Goal: Task Accomplishment & Management: Manage account settings

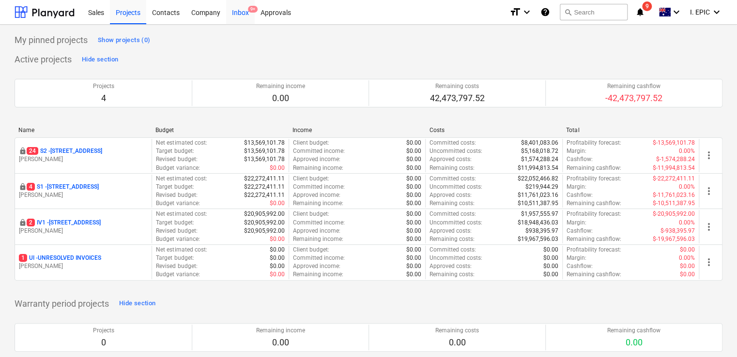
click at [238, 17] on div "Inbox 9+" at bounding box center [240, 12] width 29 height 25
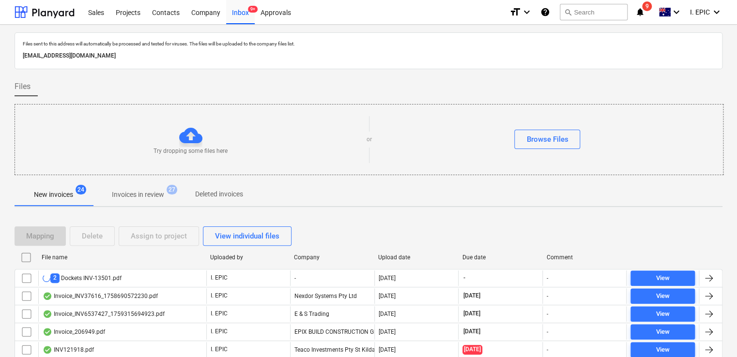
click at [152, 198] on p "Invoices in review" at bounding box center [138, 195] width 52 height 10
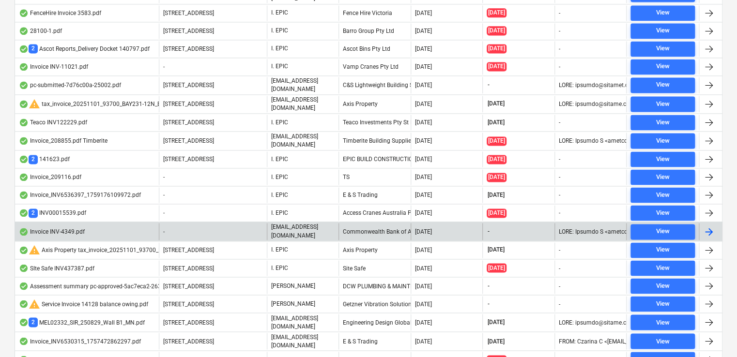
scroll to position [703, 0]
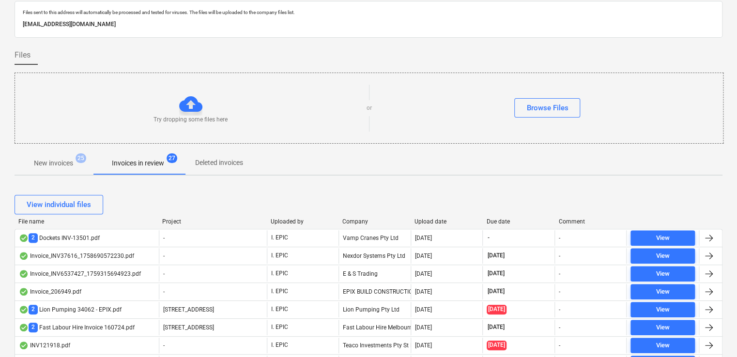
scroll to position [48, 0]
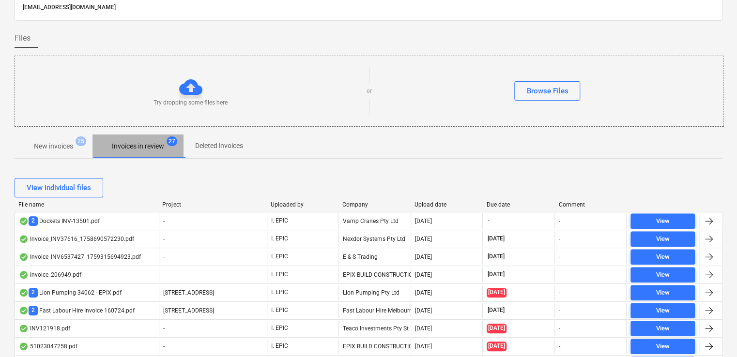
click at [134, 144] on p "Invoices in review" at bounding box center [138, 146] width 52 height 10
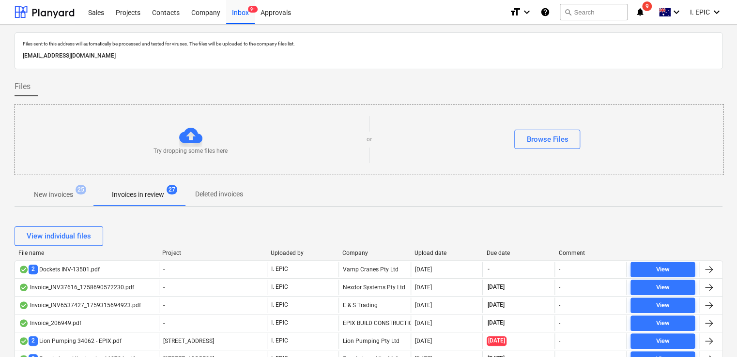
scroll to position [0, 0]
click at [120, 16] on div "Projects" at bounding box center [128, 12] width 36 height 25
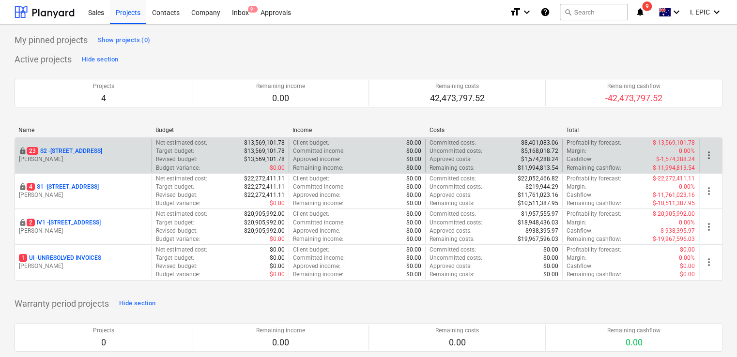
click at [68, 157] on p "M. Lebon" at bounding box center [83, 159] width 129 height 8
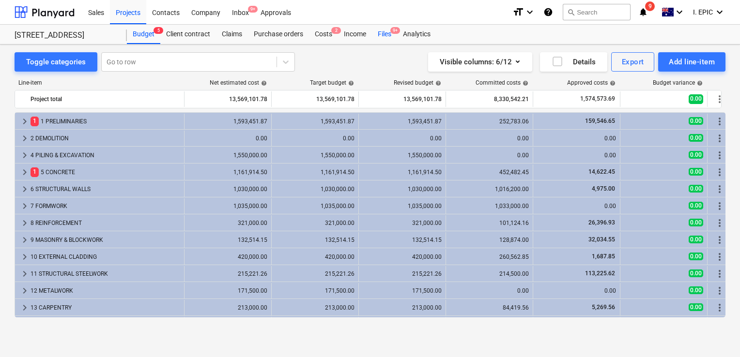
click at [389, 34] on div "Files 9+" at bounding box center [384, 34] width 25 height 19
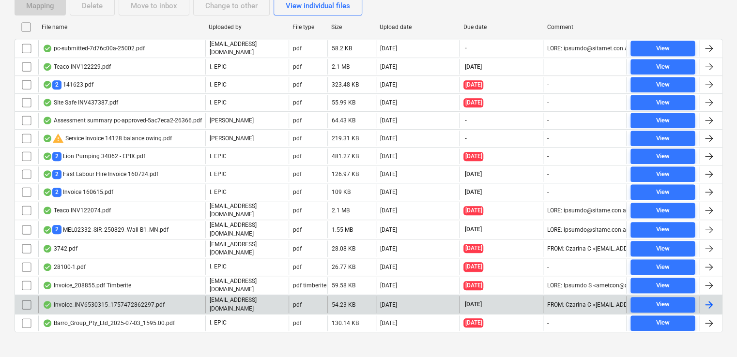
scroll to position [197, 0]
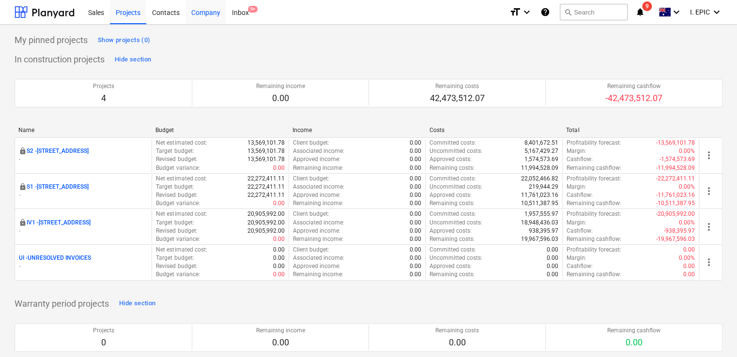
click at [207, 15] on div "Company" at bounding box center [205, 12] width 41 height 25
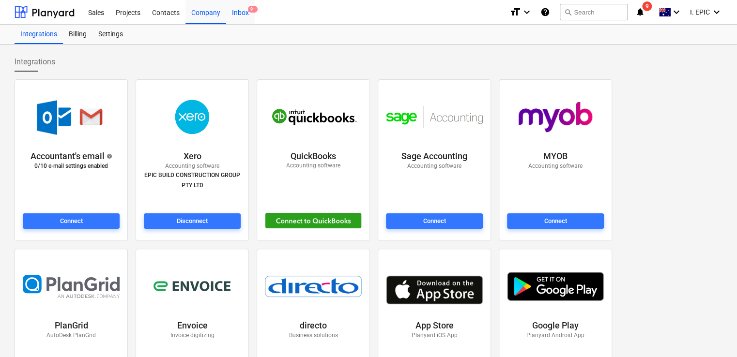
click at [235, 17] on div "Inbox 9+" at bounding box center [240, 12] width 29 height 25
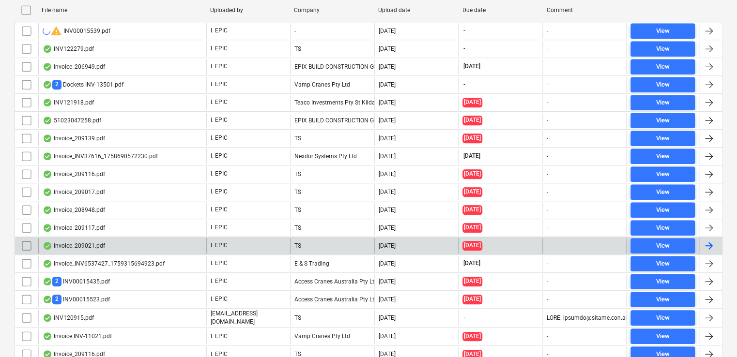
scroll to position [338, 0]
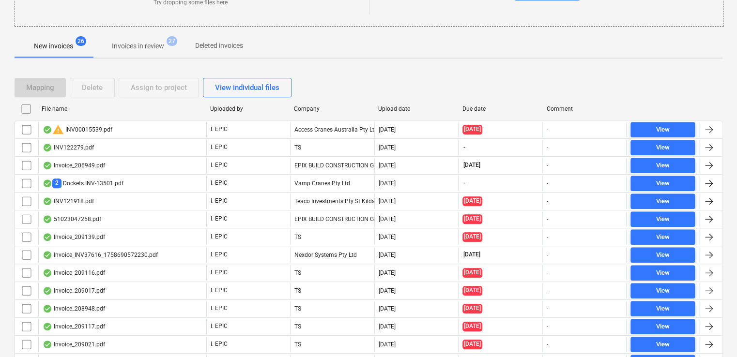
scroll to position [144, 0]
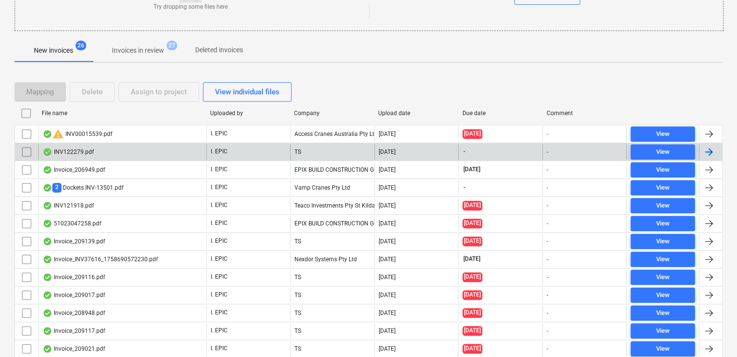
click at [124, 154] on div "INV122279.pdf" at bounding box center [122, 151] width 168 height 15
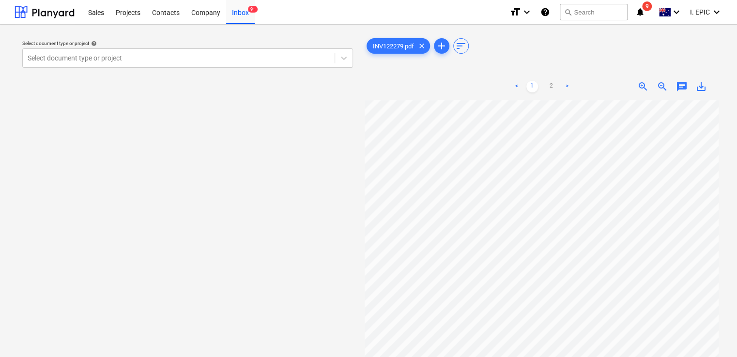
click at [680, 85] on span "chat" at bounding box center [682, 87] width 12 height 12
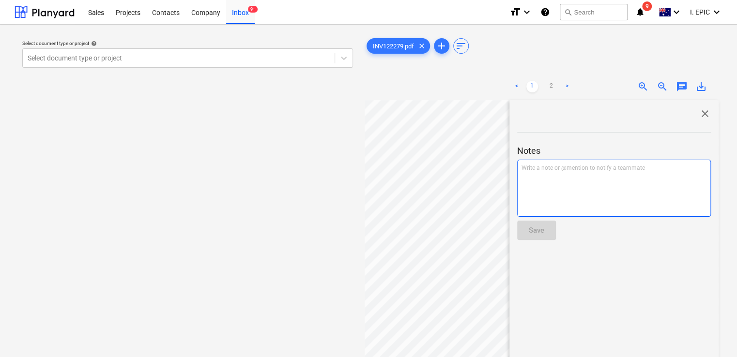
click at [597, 189] on div "Write a note or @mention to notify a teammate [PERSON_NAME]" at bounding box center [614, 188] width 194 height 57
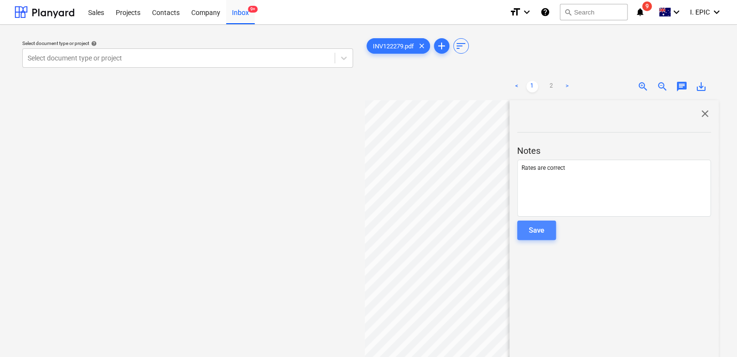
click at [523, 233] on button "Save" at bounding box center [536, 230] width 39 height 19
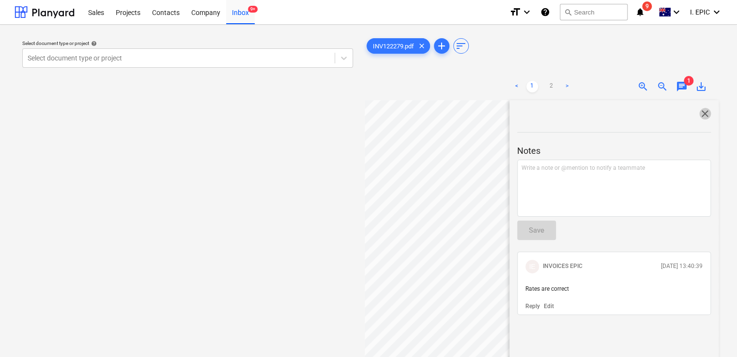
click at [699, 115] on span "close" at bounding box center [705, 114] width 12 height 12
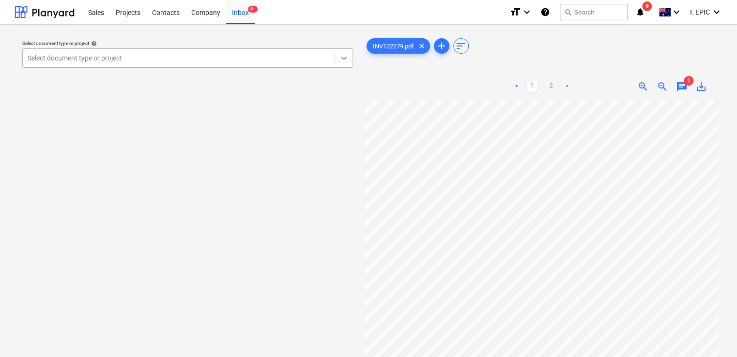
click at [342, 57] on icon at bounding box center [344, 58] width 6 height 3
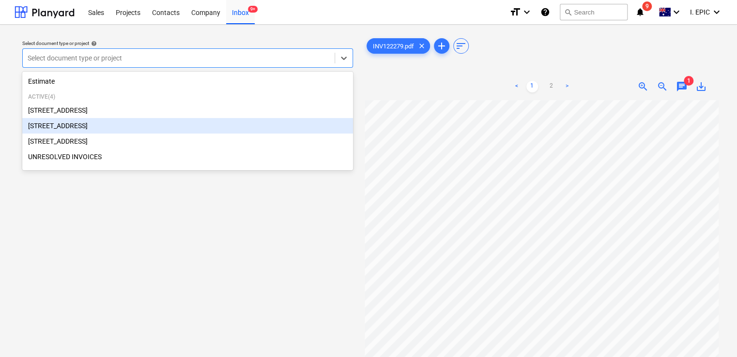
click at [124, 134] on div "[STREET_ADDRESS]" at bounding box center [187, 125] width 331 height 15
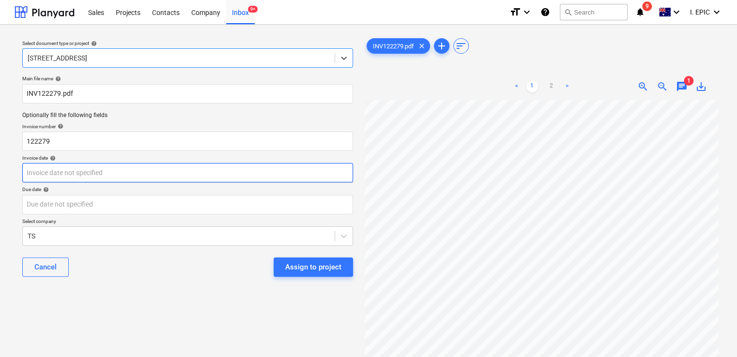
click at [54, 174] on body "Sales Projects Contacts Company Inbox 9+ format_size keyboard_arrow_down help s…" at bounding box center [368, 178] width 737 height 357
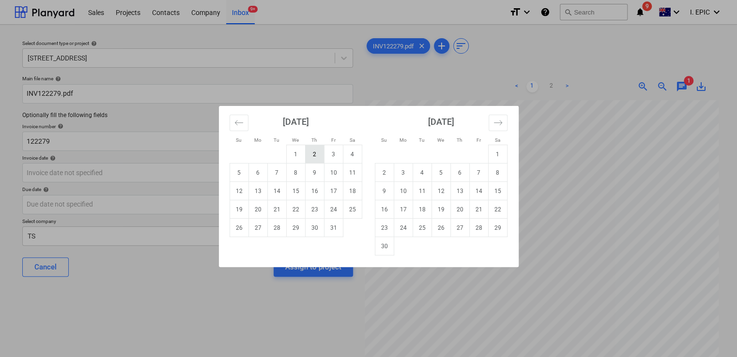
click at [312, 159] on td "2" at bounding box center [314, 154] width 19 height 18
type input "[DATE]"
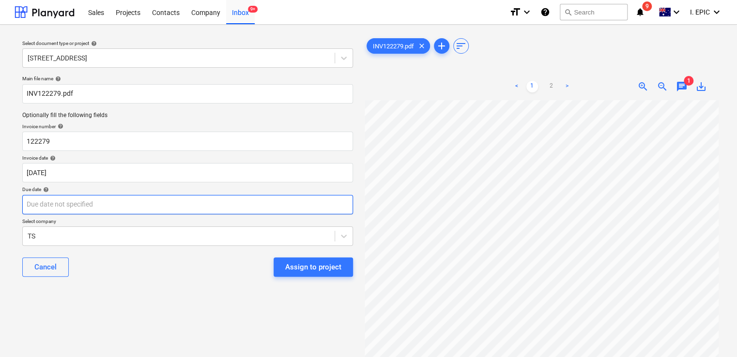
click at [140, 202] on body "Sales Projects Contacts Company Inbox 9+ format_size keyboard_arrow_down help s…" at bounding box center [368, 178] width 737 height 357
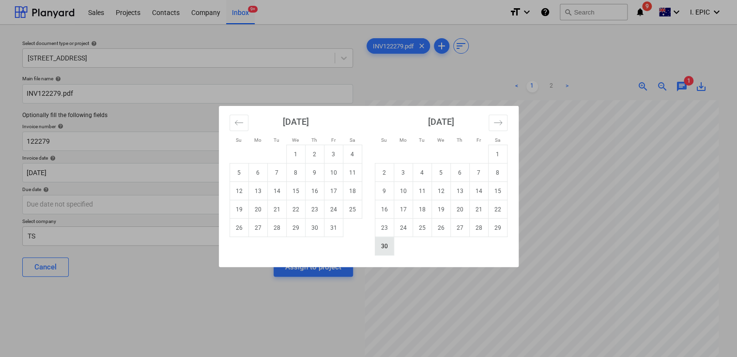
click at [382, 242] on td "30" at bounding box center [384, 246] width 19 height 18
type input "[DATE]"
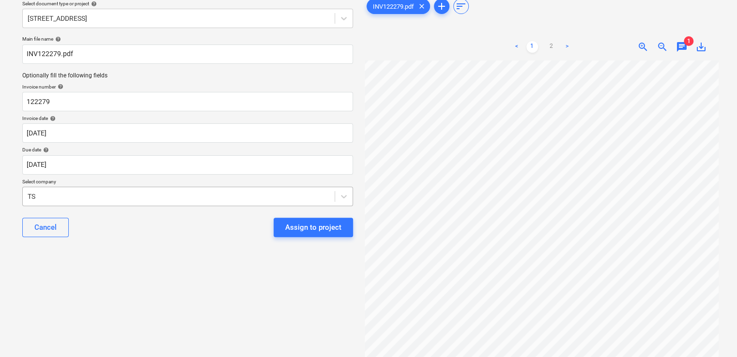
click at [58, 236] on body "Sales Projects Contacts Company Inbox 9+ format_size keyboard_arrow_down help s…" at bounding box center [368, 138] width 737 height 357
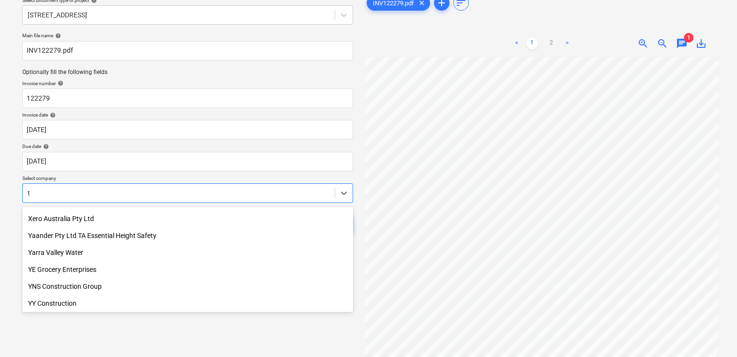
scroll to position [2742, 0]
type input "teac"
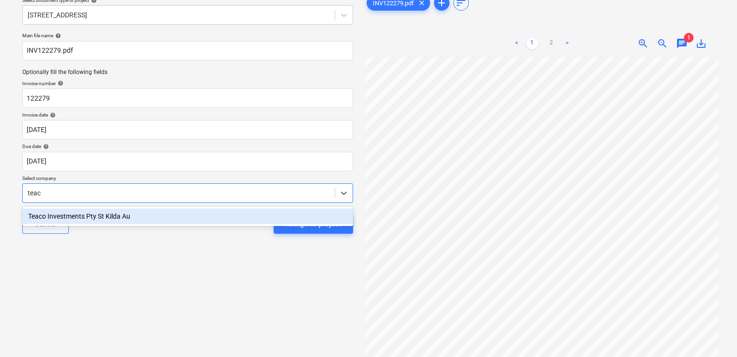
click at [128, 215] on div "Teaco Investments Pty St Kilda Au" at bounding box center [187, 216] width 331 height 15
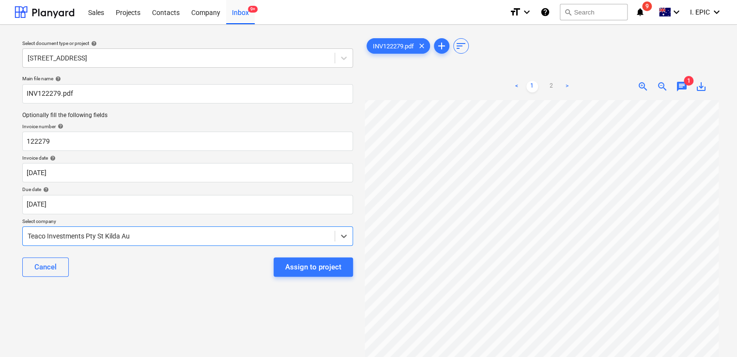
scroll to position [0, 0]
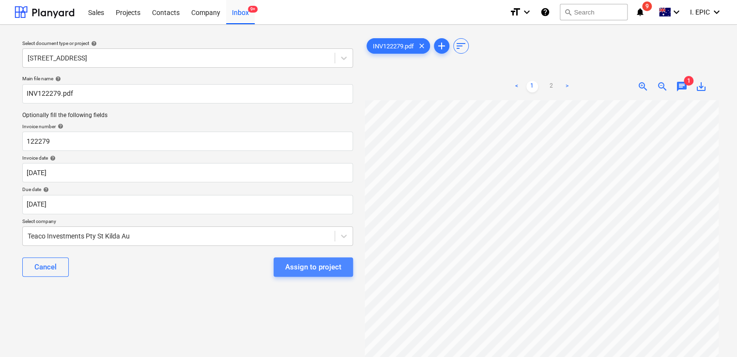
click at [327, 268] on div "Assign to project" at bounding box center [313, 267] width 56 height 13
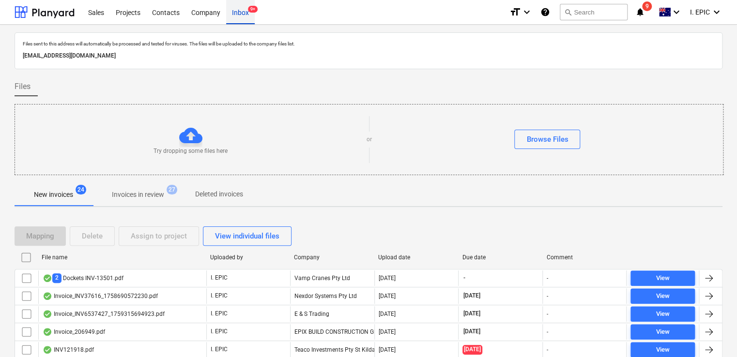
click at [238, 15] on div "Inbox 9+" at bounding box center [240, 12] width 29 height 25
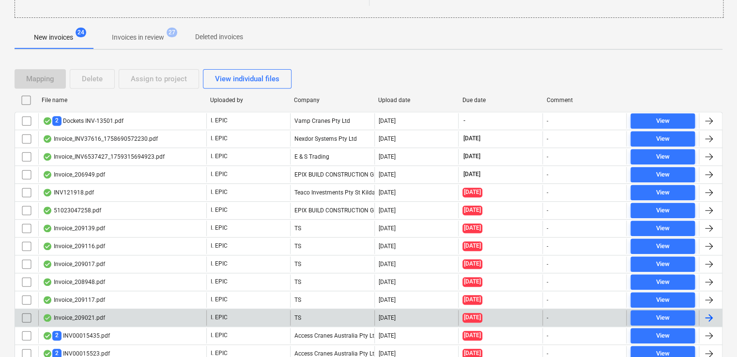
scroll to position [157, 0]
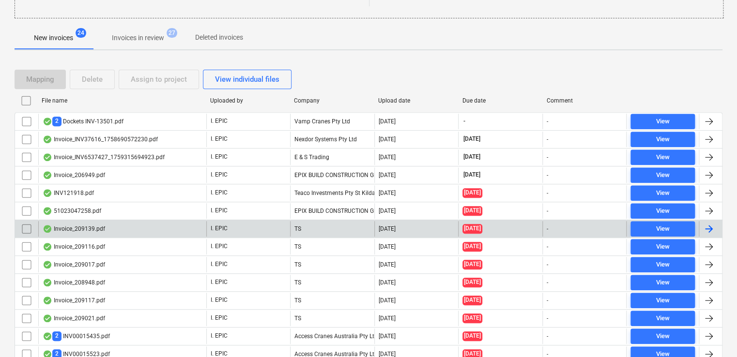
click at [128, 231] on div "Invoice_209139.pdf" at bounding box center [122, 228] width 168 height 15
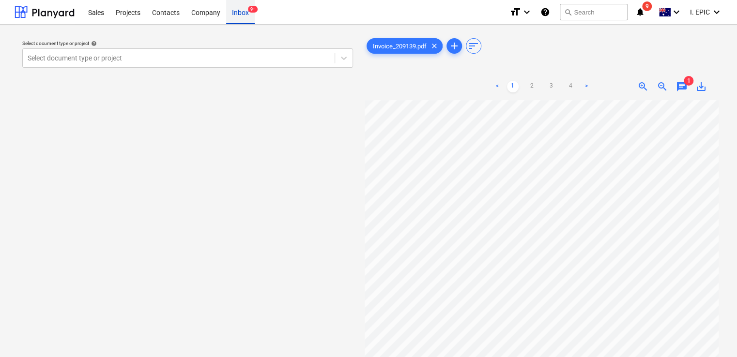
click at [234, 17] on div "Inbox 9+" at bounding box center [240, 12] width 29 height 25
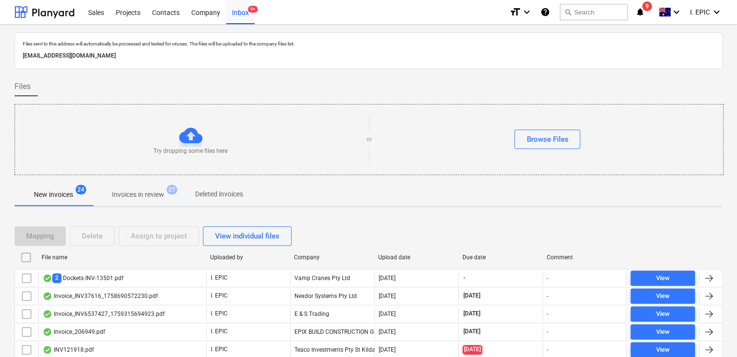
scroll to position [145, 0]
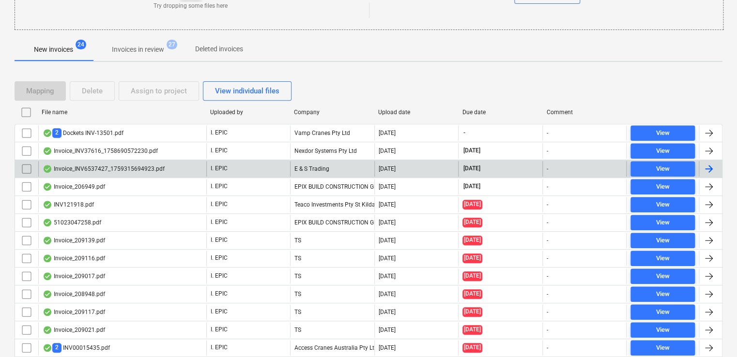
click at [131, 165] on div "Invoice_INV6537427_1759315694923.pdf" at bounding box center [104, 169] width 122 height 8
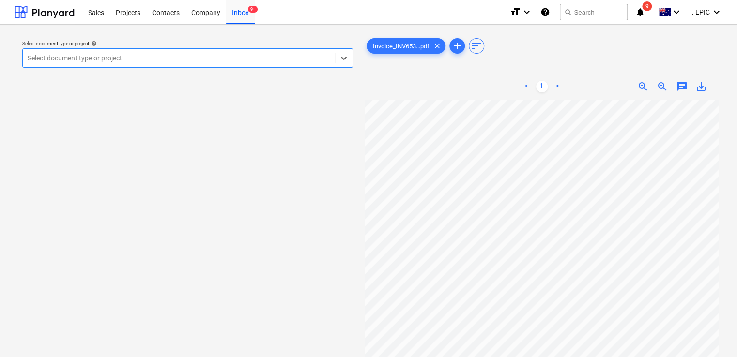
scroll to position [97, 0]
click at [251, 11] on span "9+" at bounding box center [253, 9] width 10 height 7
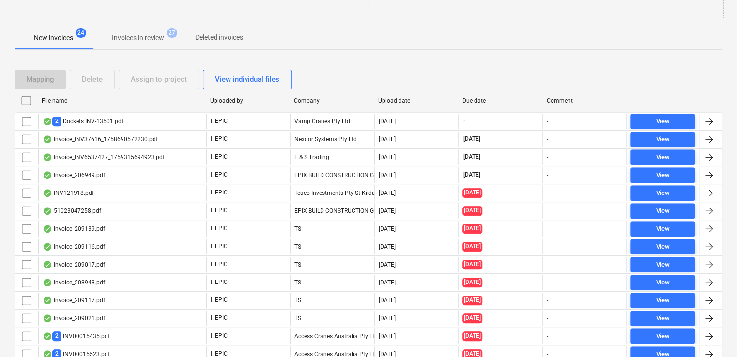
scroll to position [302, 0]
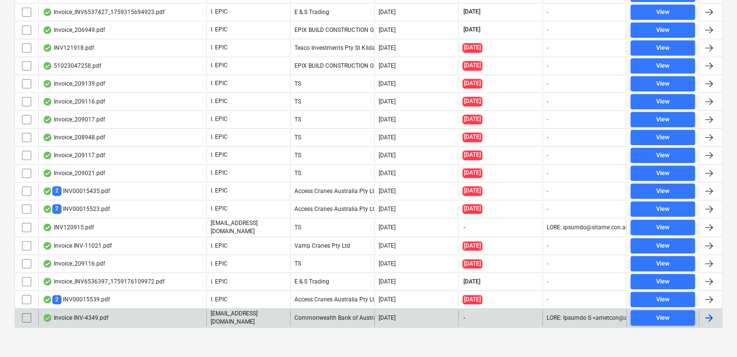
click at [172, 315] on div "Invoice INV-4349.pdf" at bounding box center [122, 318] width 168 height 16
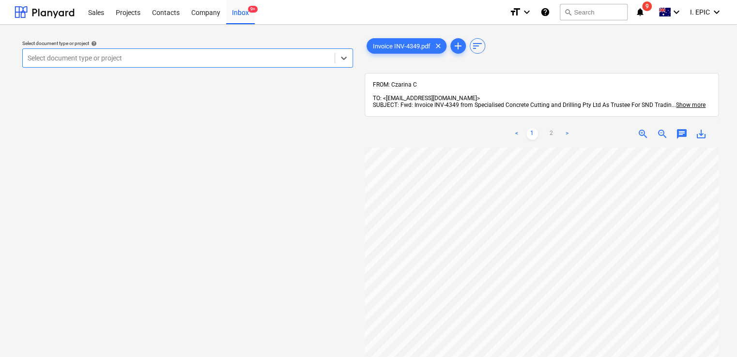
scroll to position [186, 0]
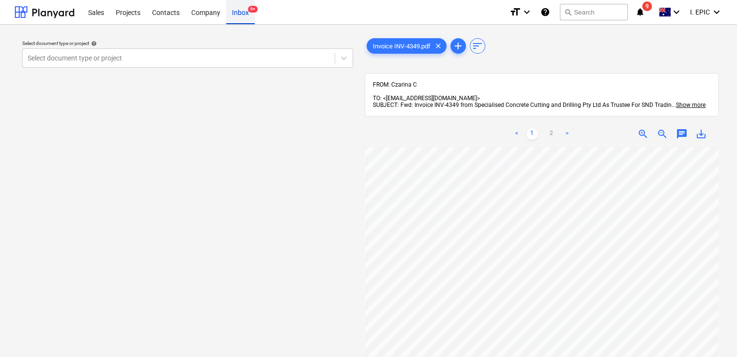
click at [238, 15] on div "Inbox 9+" at bounding box center [240, 12] width 29 height 25
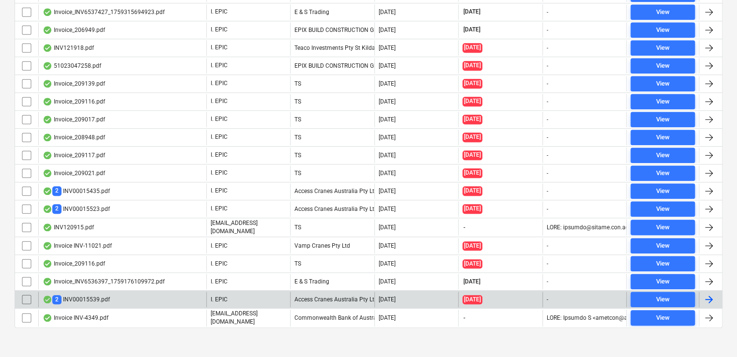
click at [151, 292] on div "2 INV00015539.pdf" at bounding box center [122, 299] width 168 height 15
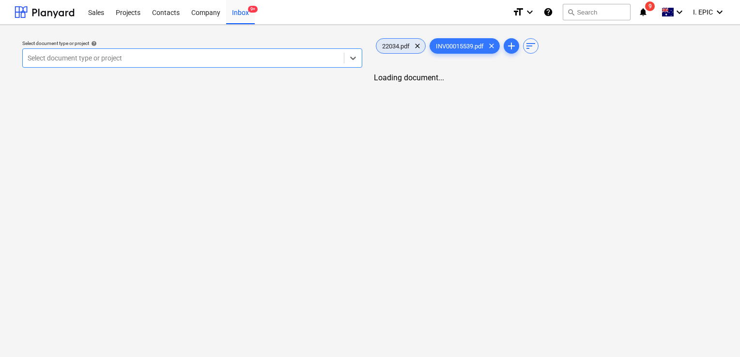
click at [394, 45] on span "22034.pdf" at bounding box center [395, 46] width 39 height 7
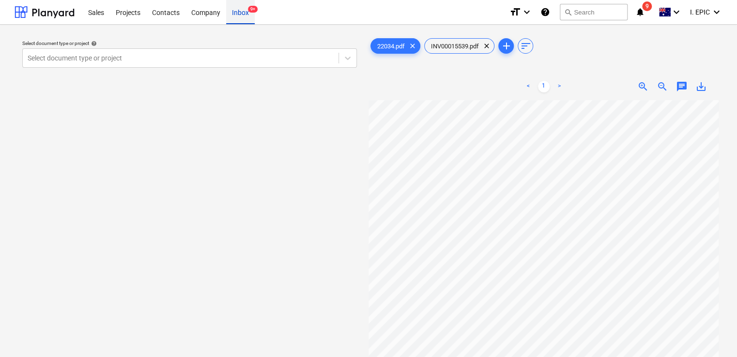
click at [241, 15] on div "Inbox 9+" at bounding box center [240, 12] width 29 height 25
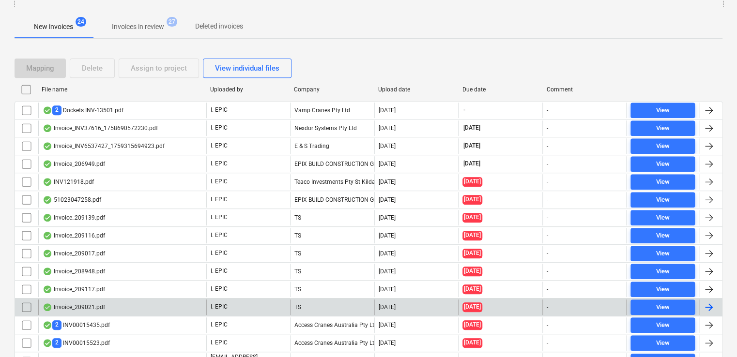
scroll to position [194, 0]
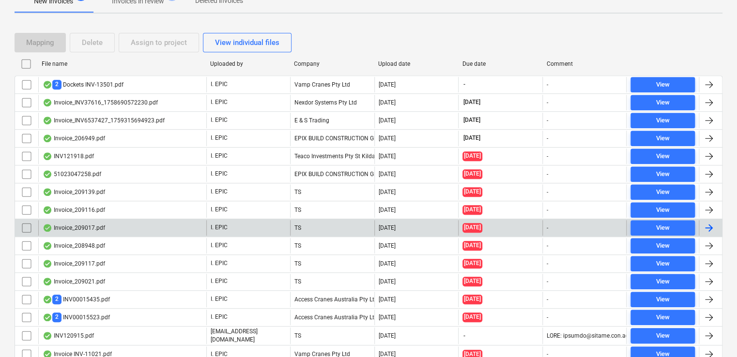
click at [101, 230] on div "Invoice_209017.pdf" at bounding box center [122, 227] width 168 height 15
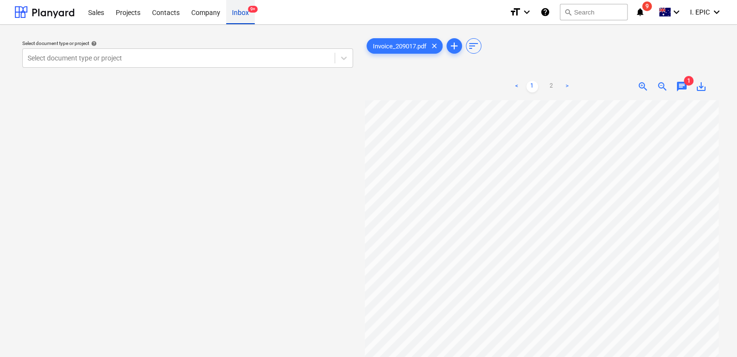
click at [233, 16] on div "Inbox 9+" at bounding box center [240, 12] width 29 height 25
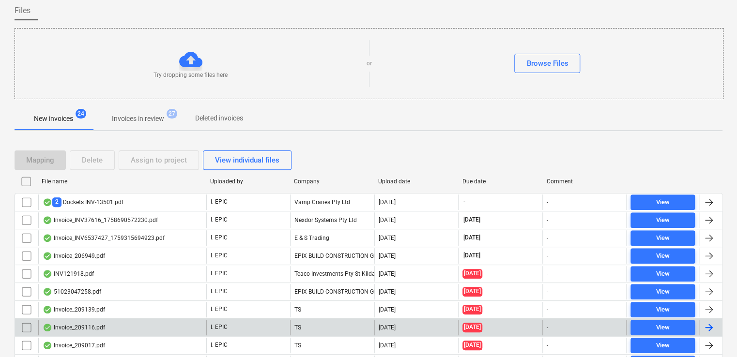
scroll to position [242, 0]
